Goal: Find specific page/section: Find specific page/section

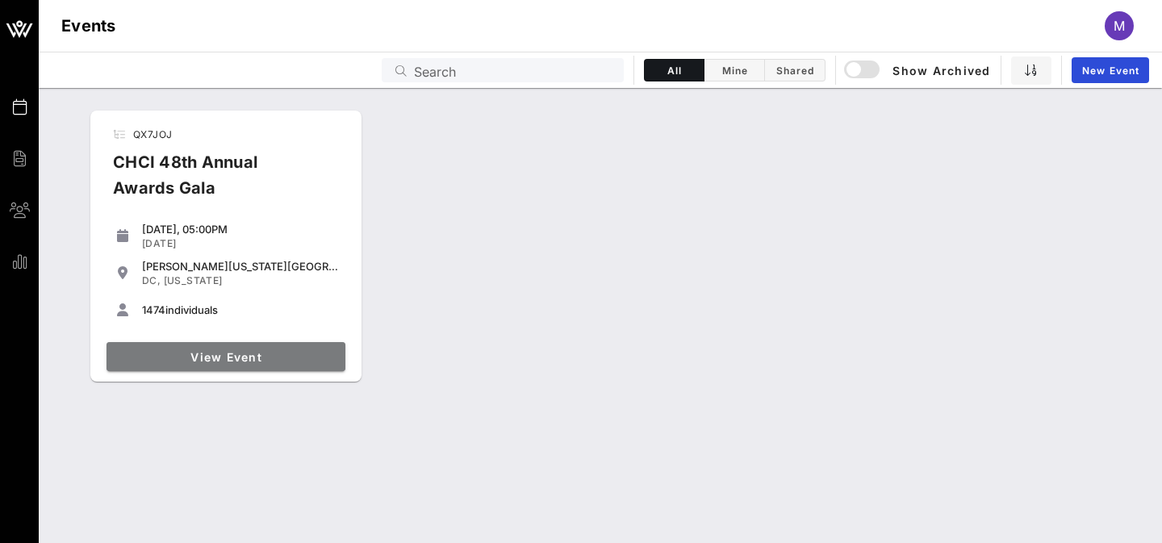
click at [202, 366] on link "View Event" at bounding box center [226, 356] width 239 height 29
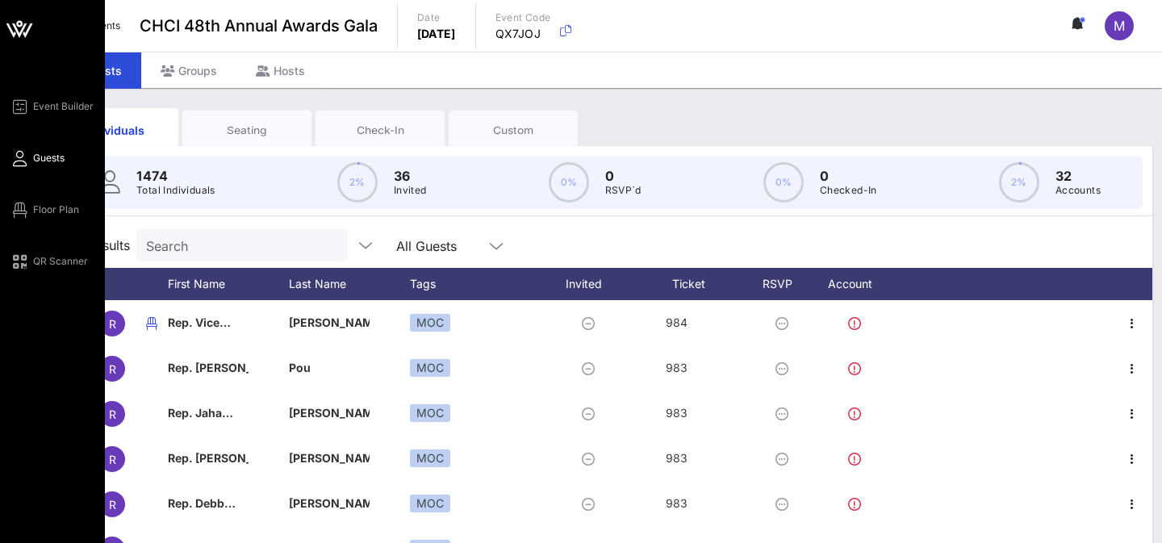
click at [36, 221] on div "Event Builder Guests Floor Plan QR Scanner" at bounding box center [57, 184] width 95 height 174
click at [31, 207] on link "Floor Plan" at bounding box center [44, 209] width 69 height 19
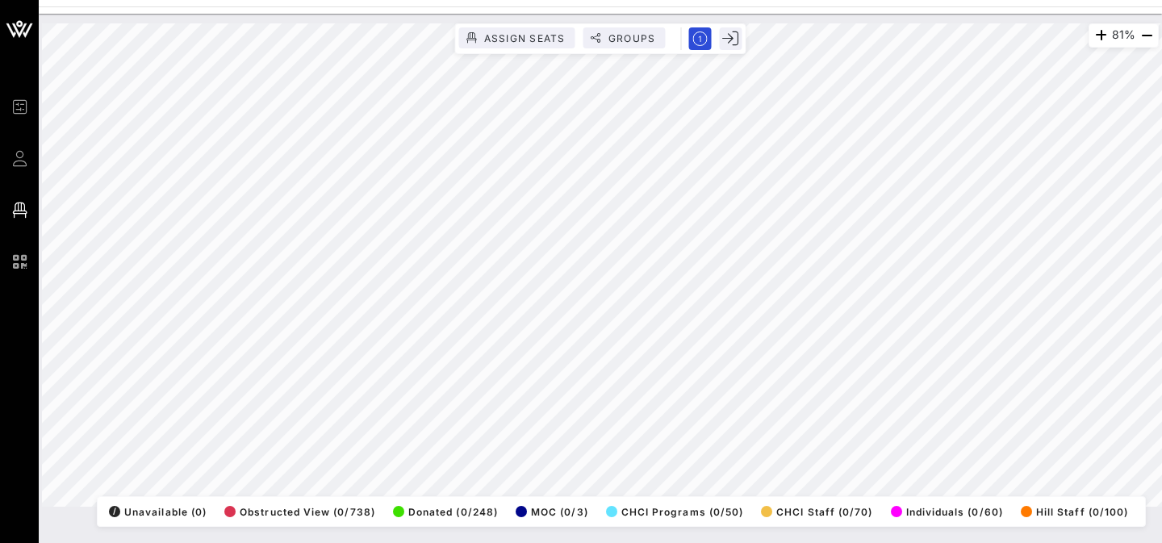
click at [175, 534] on div "81% Assign Seats Groups Exit All Reserved Shared Total Guests 1408 Total Seated…" at bounding box center [600, 278] width 1123 height 529
